Goal: Task Accomplishment & Management: Complete application form

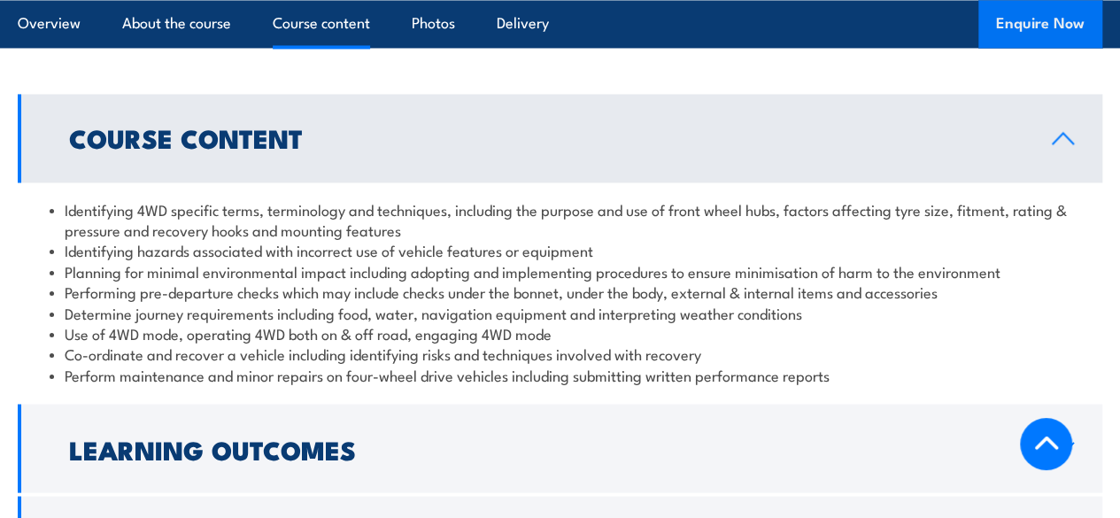
scroll to position [1505, 0]
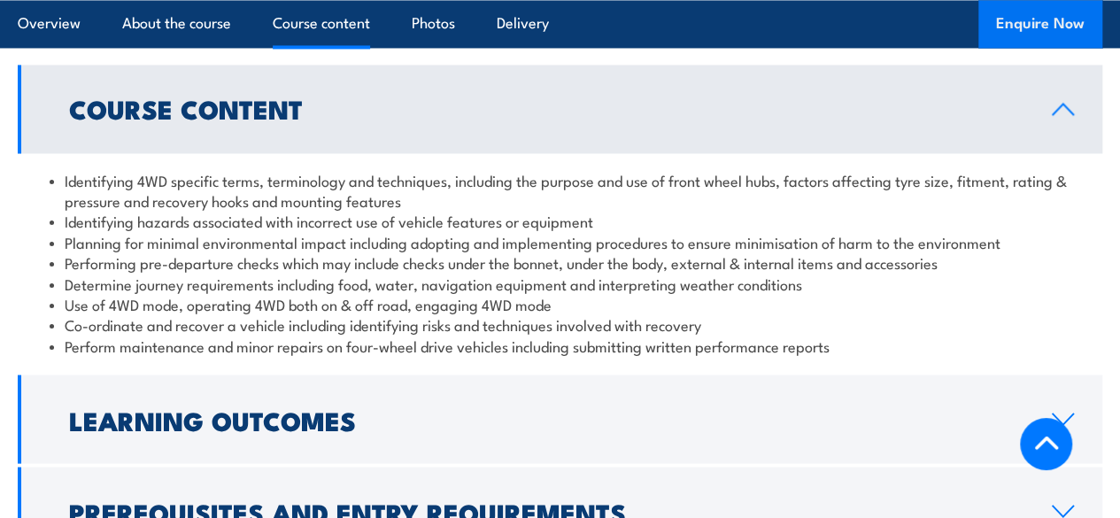
click at [1011, 15] on button "Enquire Now" at bounding box center [1040, 24] width 124 height 48
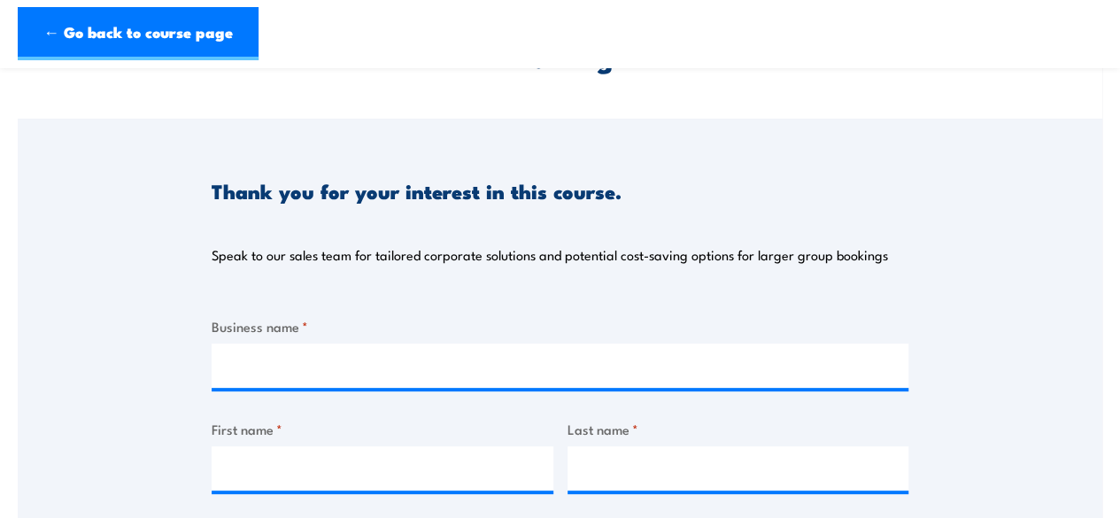
scroll to position [177, 0]
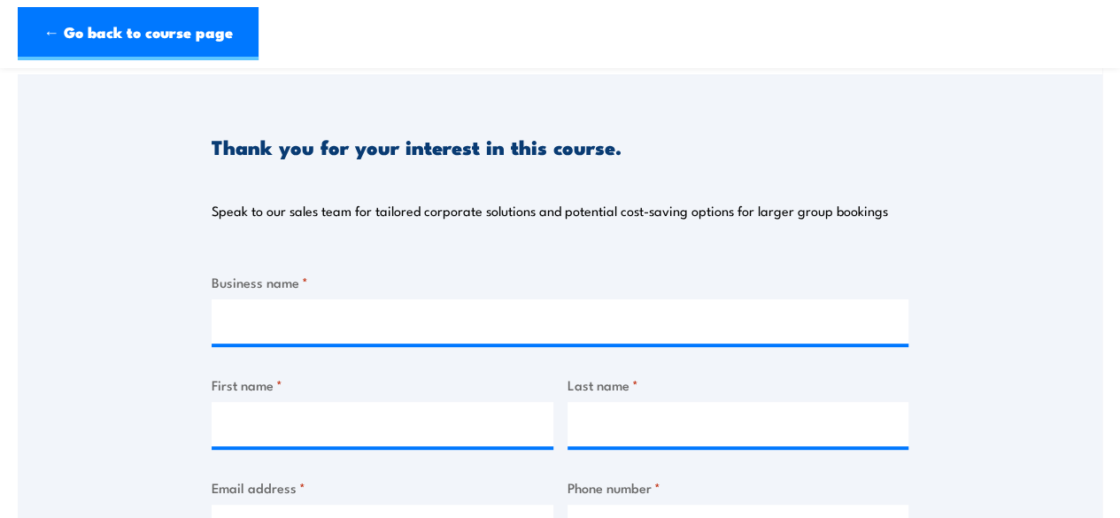
click at [340, 270] on div "Thank you for your interest in this course. Speak to our sales team for tailore…" at bounding box center [560, 516] width 697 height 884
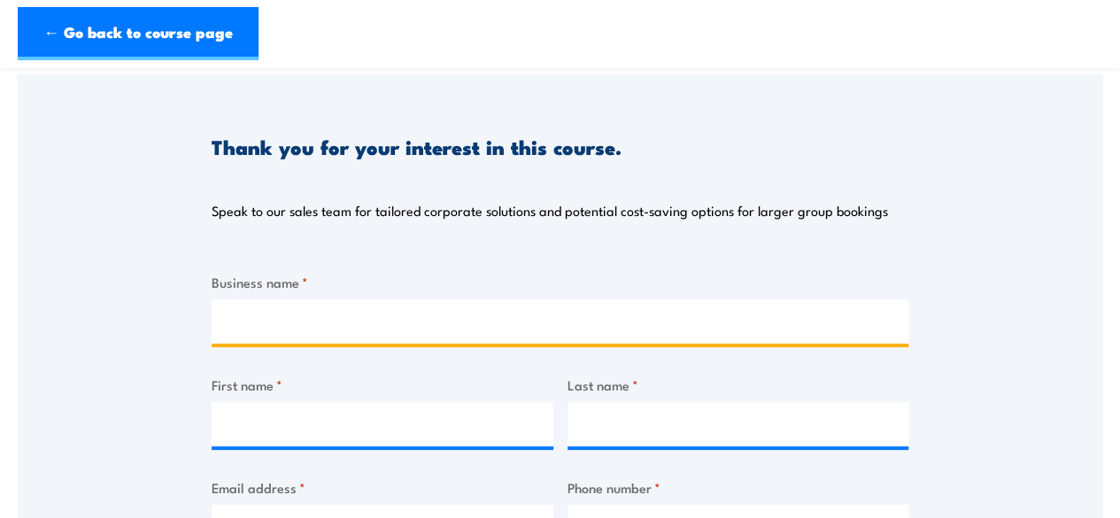
click at [330, 321] on input "Business name *" at bounding box center [560, 321] width 697 height 44
type input "Aggreko"
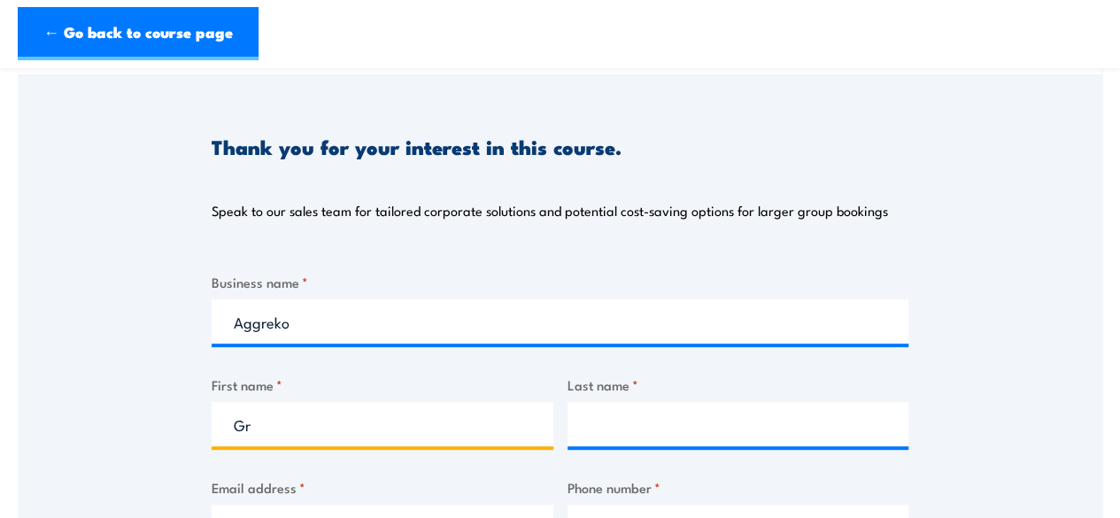
type input "G"
type input "[PERSON_NAME]"
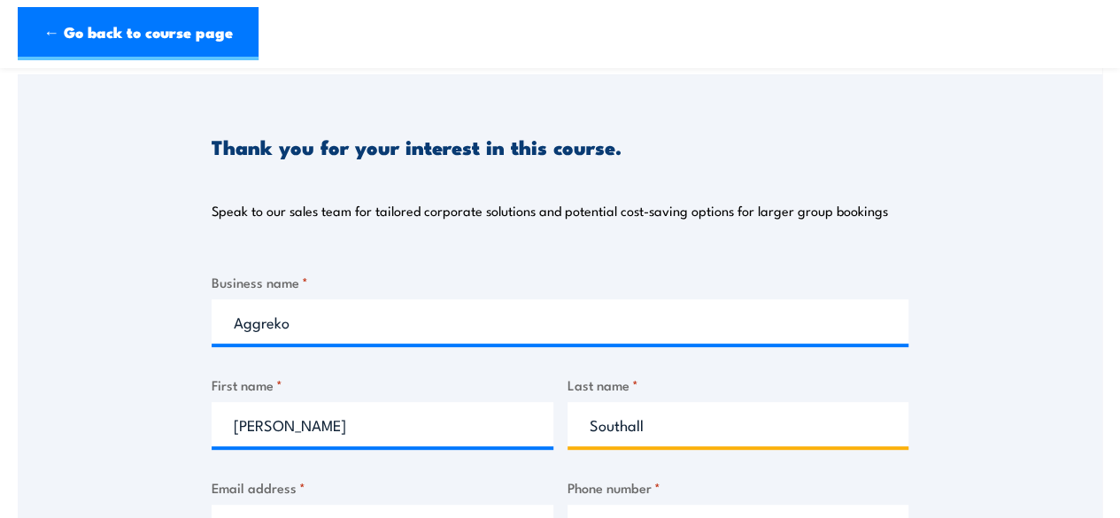
type input "Southall"
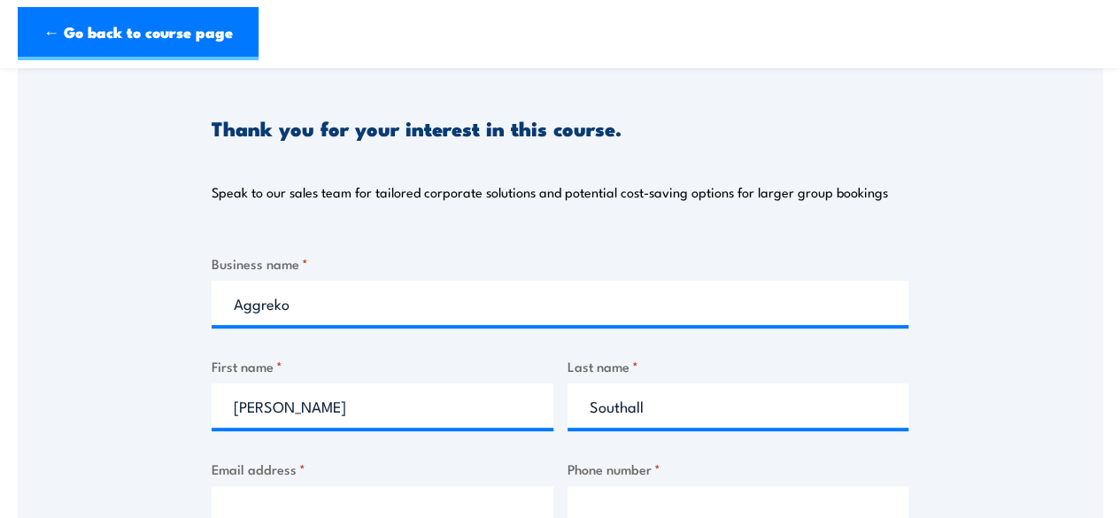
type input "f"
type input "[PERSON_NAME][EMAIL_ADDRESS][PERSON_NAME][DOMAIN_NAME]"
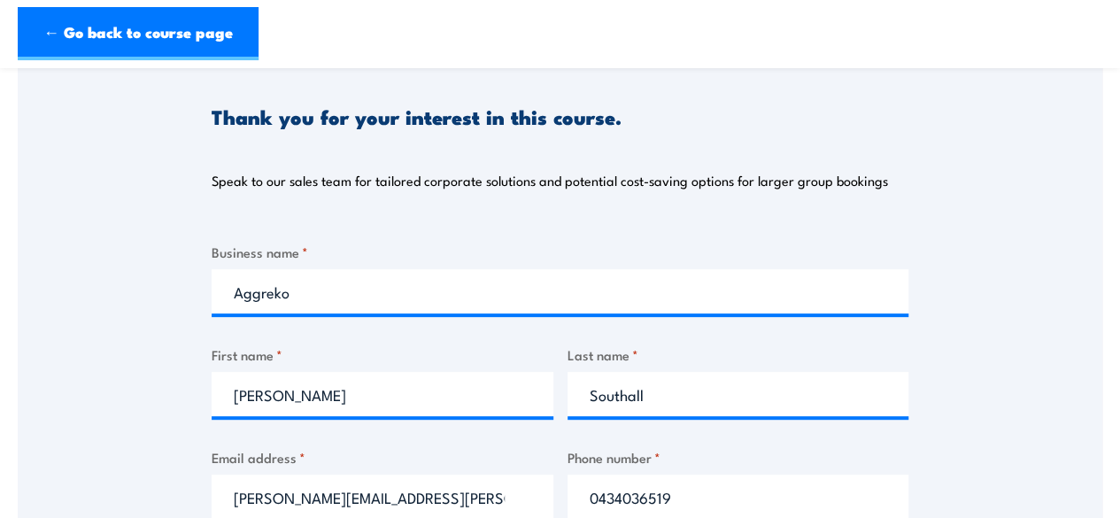
type input "0434036519"
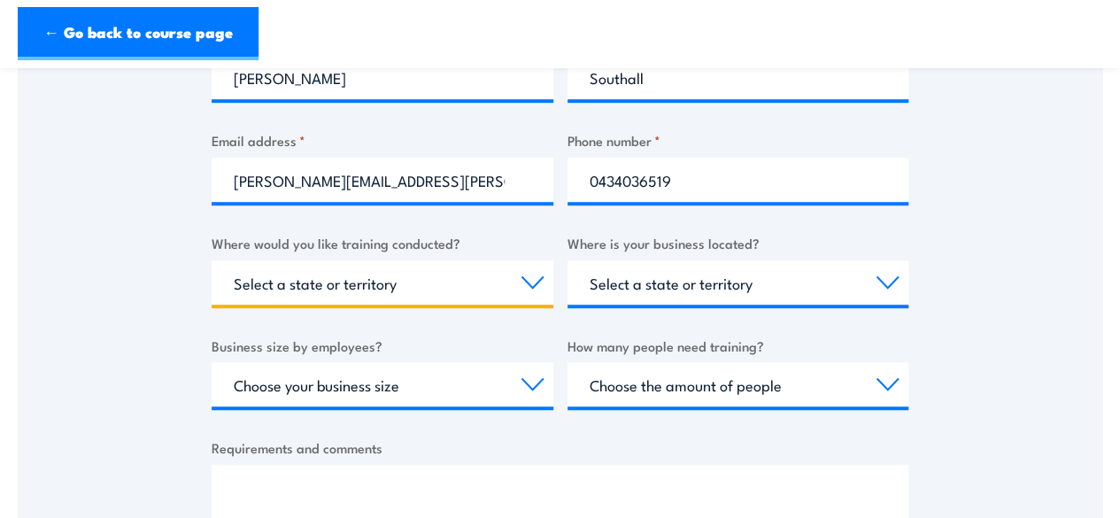
scroll to position [547, 0]
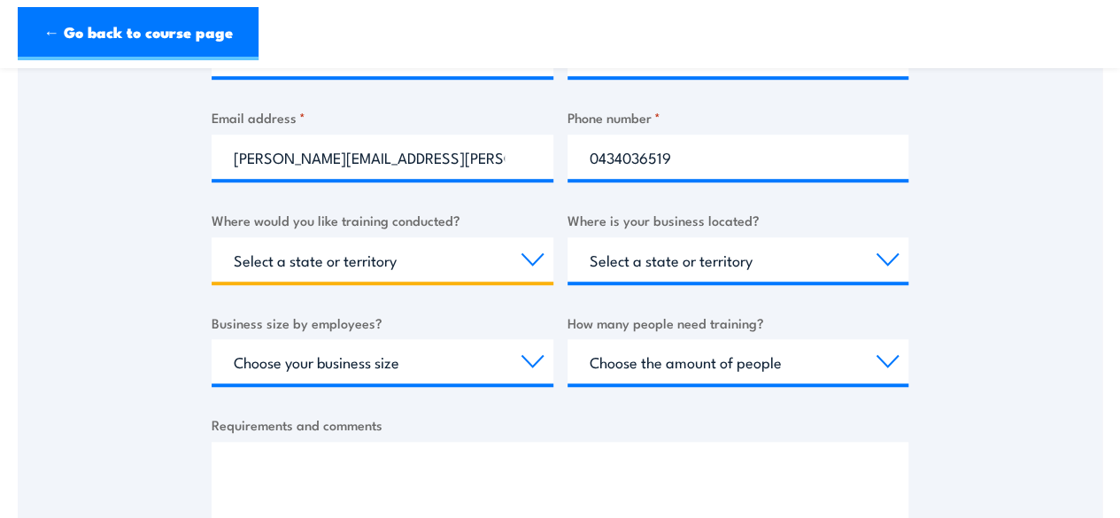
click at [345, 276] on select "Select a state or territory Nationally - multiple locations [GEOGRAPHIC_DATA] […" at bounding box center [383, 259] width 342 height 44
select select "[GEOGRAPHIC_DATA]"
click at [212, 237] on select "Select a state or territory Nationally - multiple locations [GEOGRAPHIC_DATA] […" at bounding box center [383, 259] width 342 height 44
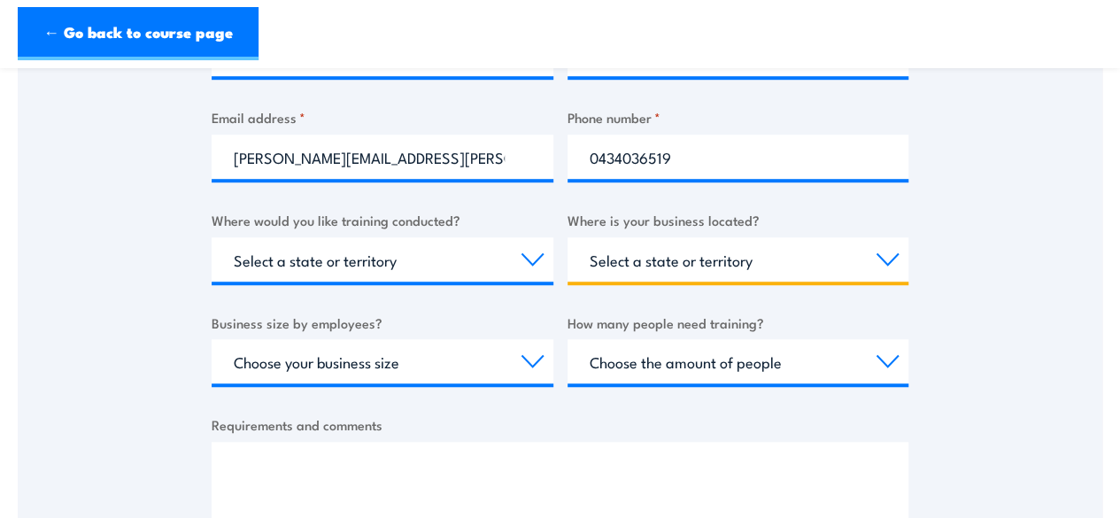
click at [619, 266] on select "Select a state or territory [GEOGRAPHIC_DATA] [GEOGRAPHIC_DATA] [GEOGRAPHIC_DAT…" at bounding box center [738, 259] width 342 height 44
select select "[GEOGRAPHIC_DATA]"
click at [567, 237] on select "Select a state or territory [GEOGRAPHIC_DATA] [GEOGRAPHIC_DATA] [GEOGRAPHIC_DAT…" at bounding box center [738, 259] width 342 height 44
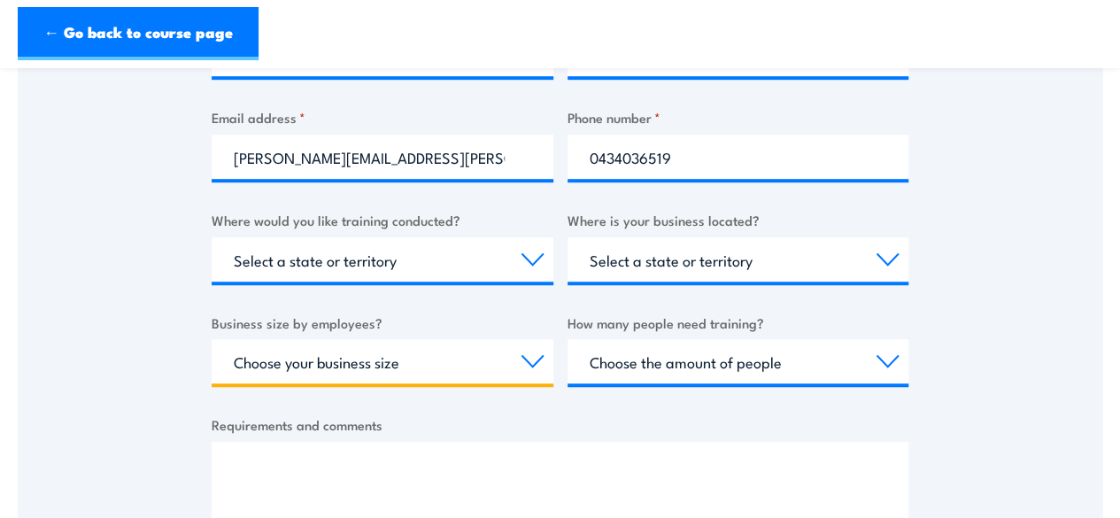
click at [385, 372] on select "Choose your business size 1 to 19 20 to 199 200+" at bounding box center [383, 361] width 342 height 44
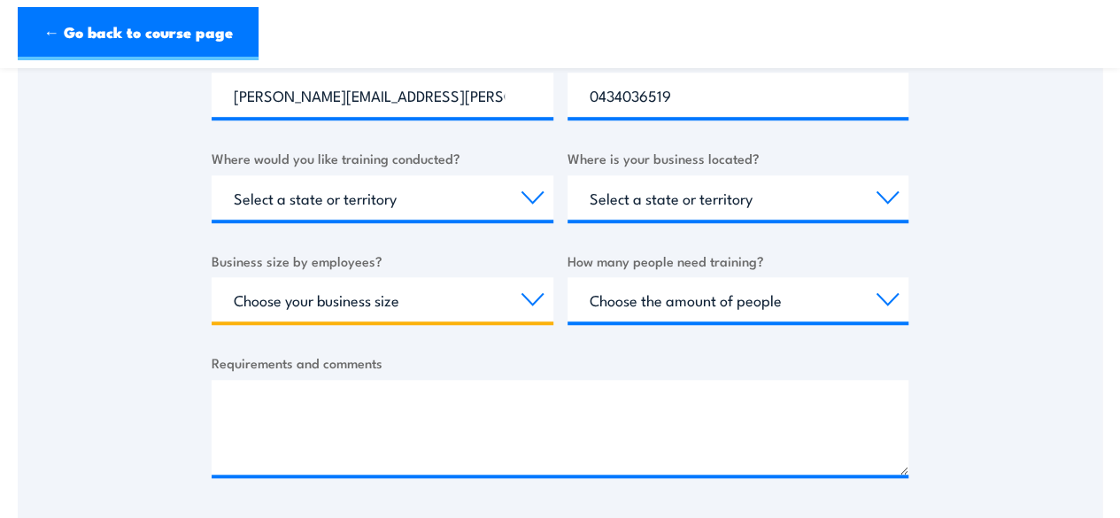
scroll to position [635, 0]
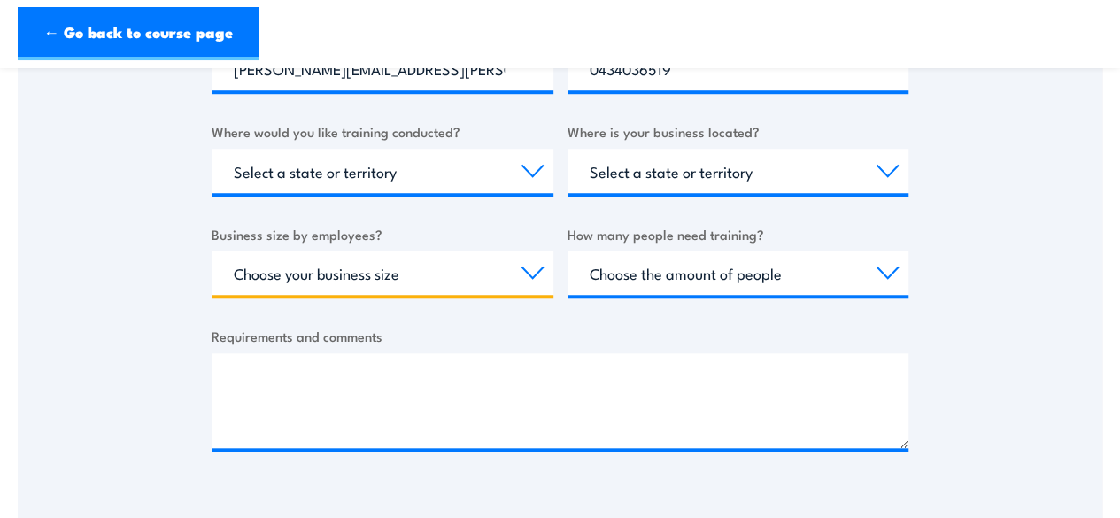
drag, startPoint x: 295, startPoint y: 279, endPoint x: 296, endPoint y: 293, distance: 14.2
click at [295, 279] on select "Choose your business size 1 to 19 20 to 199 200+" at bounding box center [383, 272] width 342 height 44
select select "200+"
click at [212, 250] on select "Choose your business size 1 to 19 20 to 199 200+" at bounding box center [383, 272] width 342 height 44
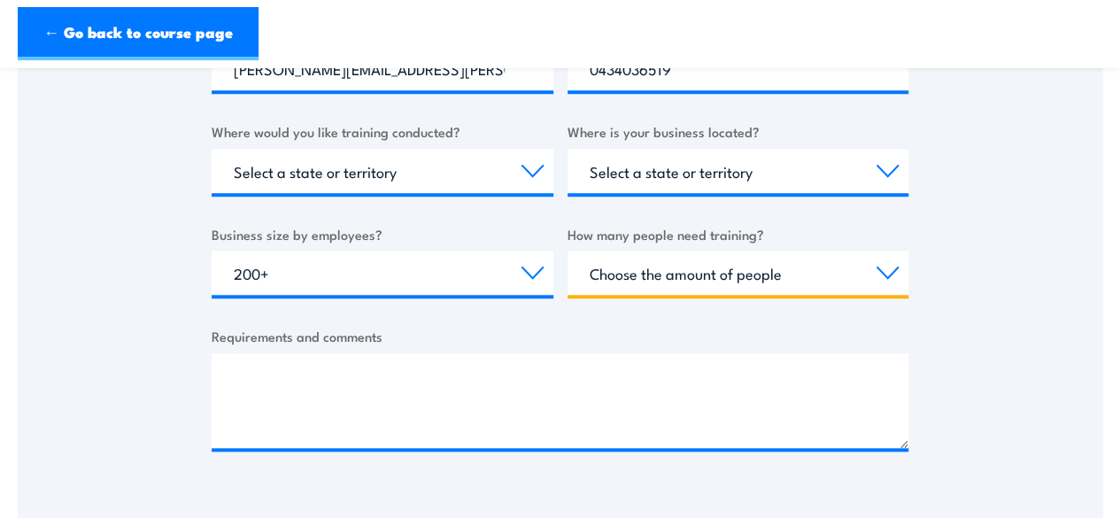
click at [692, 266] on select "Choose the amount of people 1 to 4 5 to 19 20+" at bounding box center [738, 272] width 342 height 44
select select "1 to 4"
click at [567, 250] on select "Choose the amount of people 1 to 4 5 to 19 20+" at bounding box center [738, 272] width 342 height 44
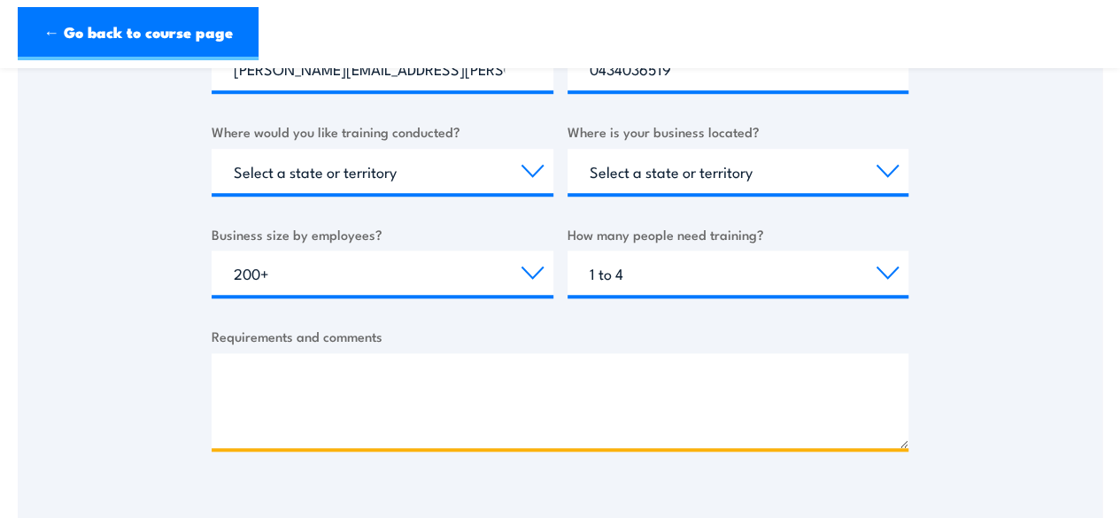
click at [354, 399] on textarea "Requirements and comments" at bounding box center [560, 400] width 697 height 95
paste textarea "PMASUP236 - operate Vehicles in the Field"
click at [228, 374] on textarea "PMASUP236 - operate Vehicles in the Field" at bounding box center [560, 400] width 697 height 95
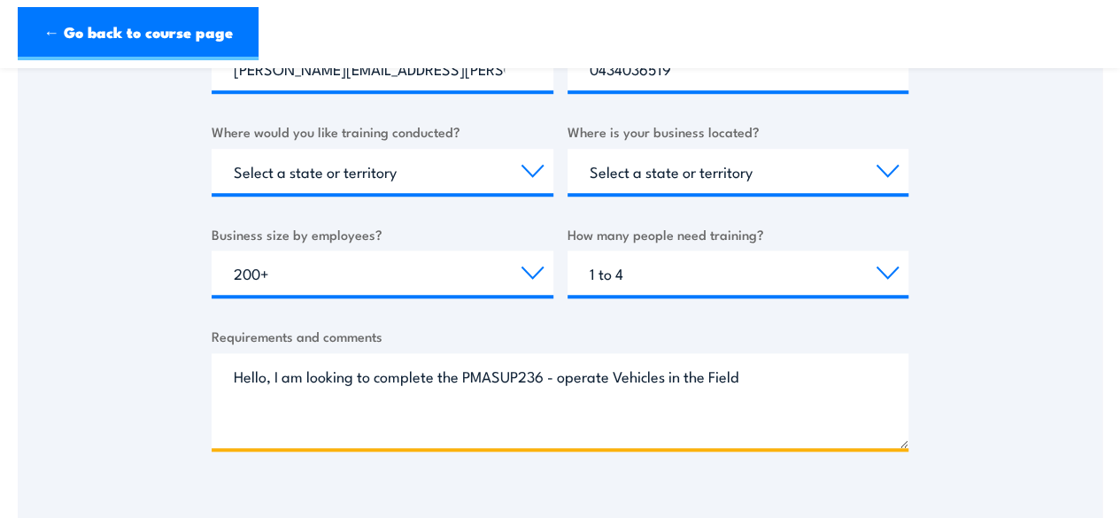
click at [800, 365] on textarea "Hello, I am looking to complete the PMASUP236 - operate Vehicles in the Field" at bounding box center [560, 400] width 697 height 95
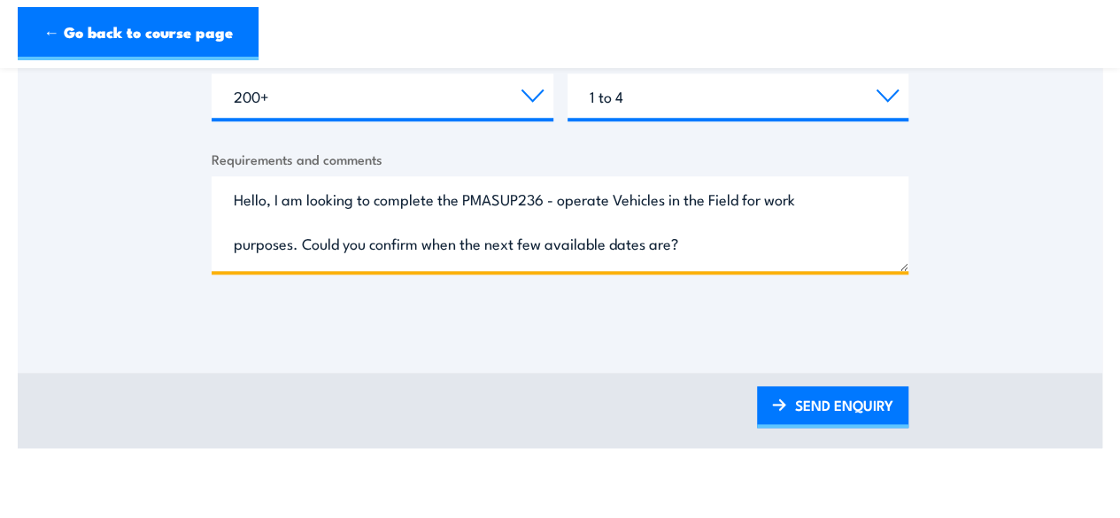
scroll to position [901, 0]
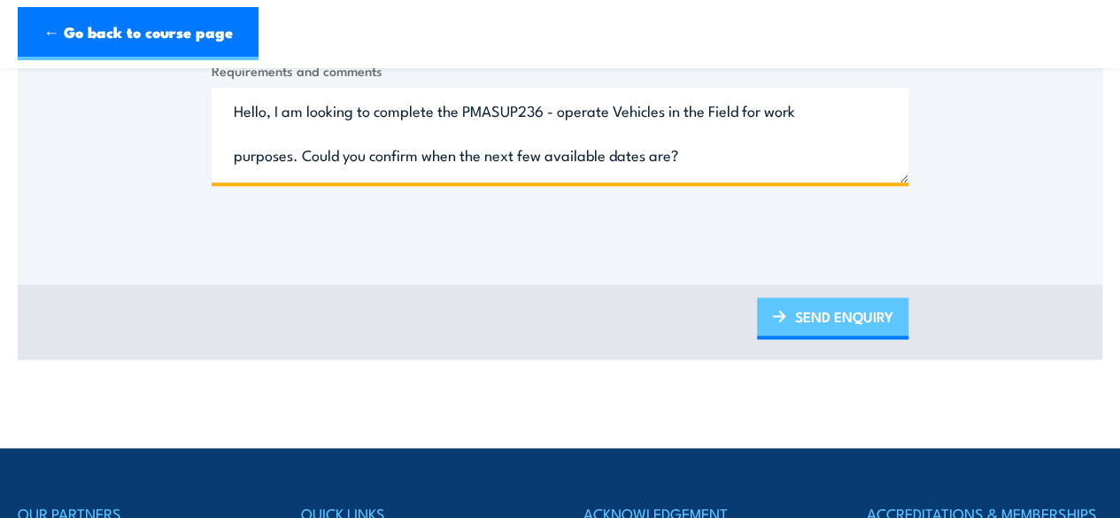
type textarea "Hello, I am looking to complete the PMASUP236 - operate Vehicles in the Field f…"
click at [860, 305] on link "SEND ENQUIRY" at bounding box center [832, 318] width 151 height 42
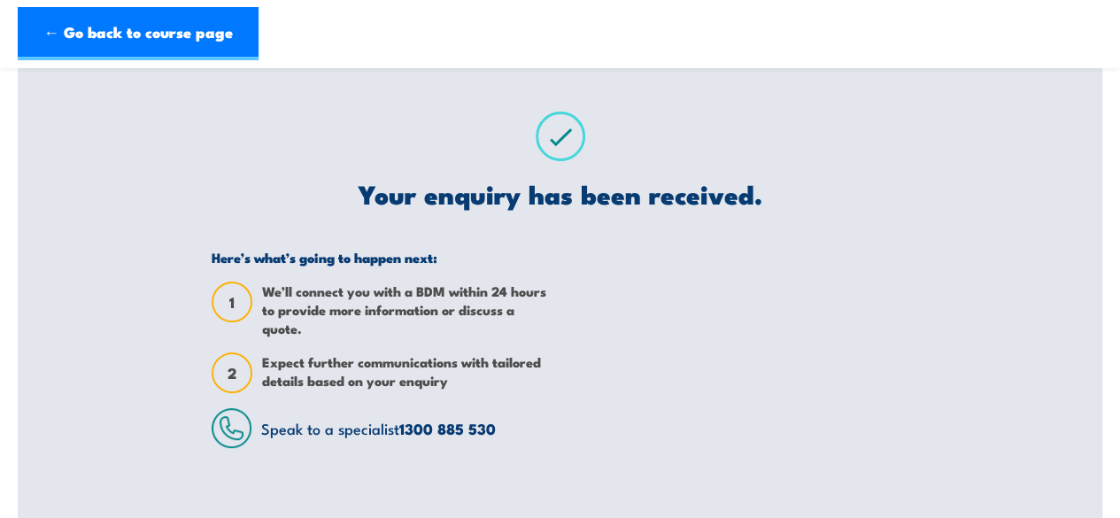
scroll to position [89, 0]
